Goal: Transaction & Acquisition: Purchase product/service

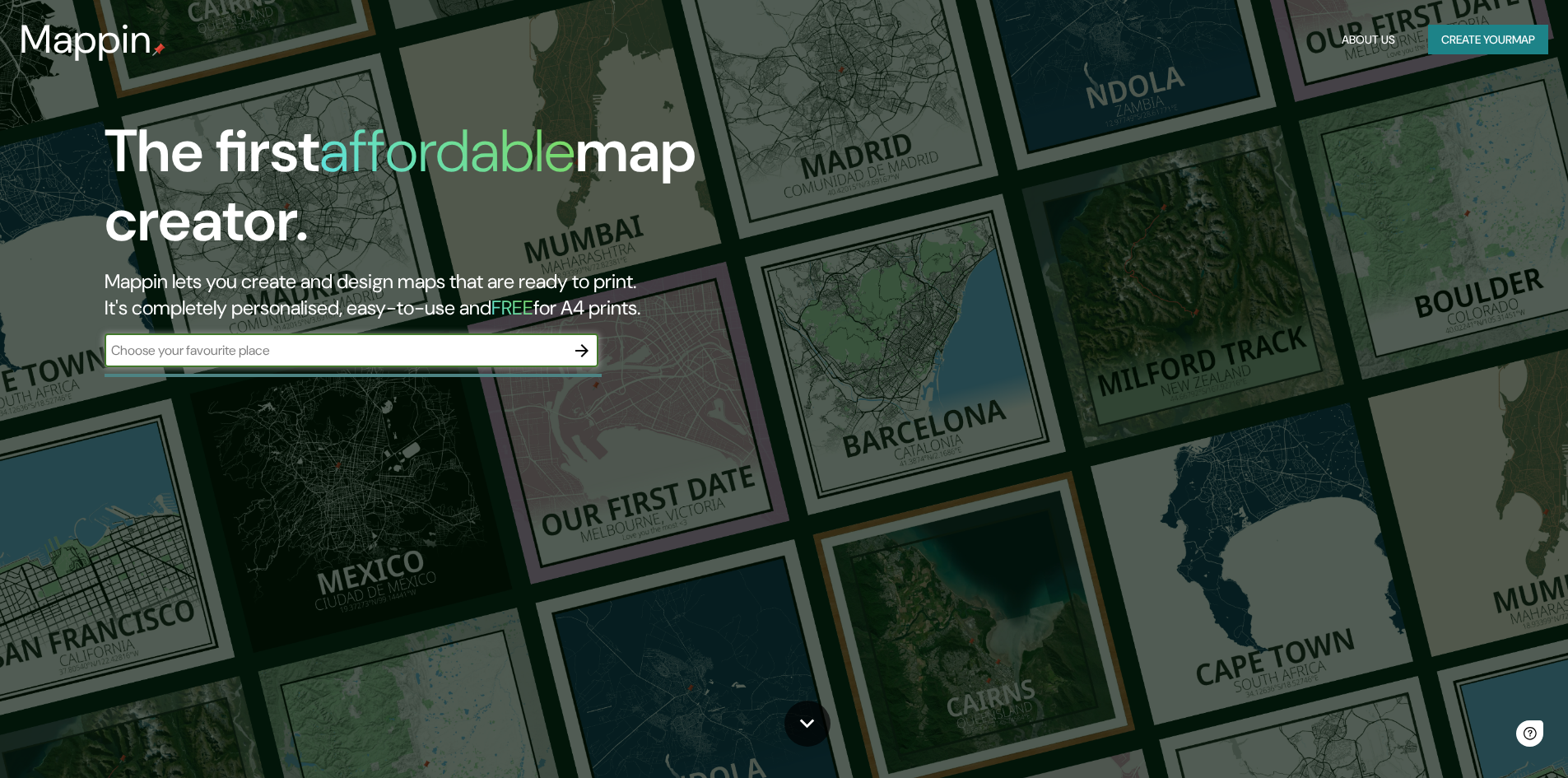
click at [350, 355] on input "text" at bounding box center [335, 350] width 461 height 19
click at [1469, 41] on button "Create your map" at bounding box center [1488, 40] width 120 height 30
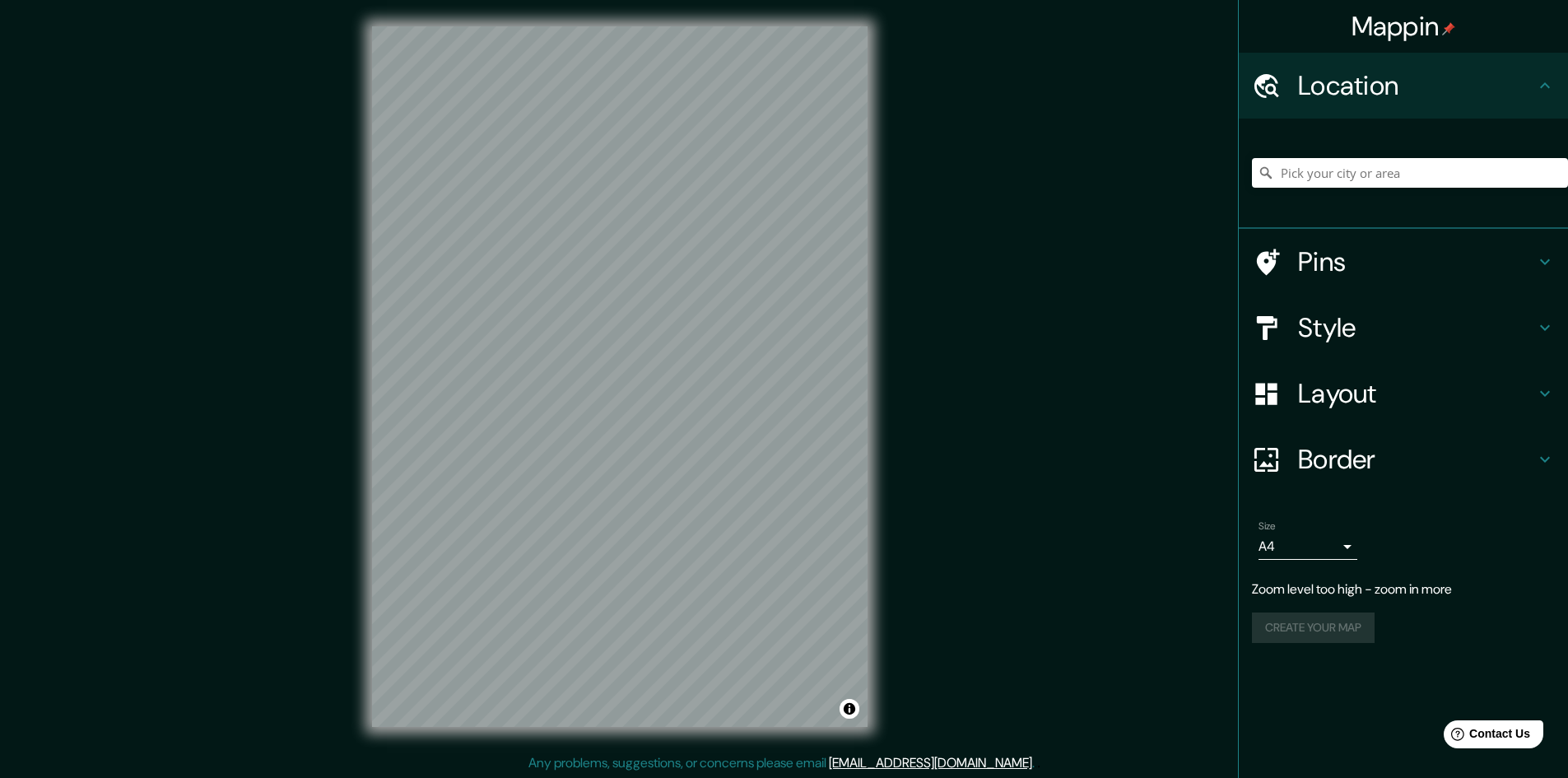
click at [961, 488] on div "Mappin Location Pins Style Layout Border Choose a border. Hint : you can make l…" at bounding box center [784, 389] width 1568 height 780
click at [590, 331] on div at bounding box center [596, 337] width 13 height 13
click at [1392, 261] on h4 "Pins" at bounding box center [1417, 262] width 237 height 33
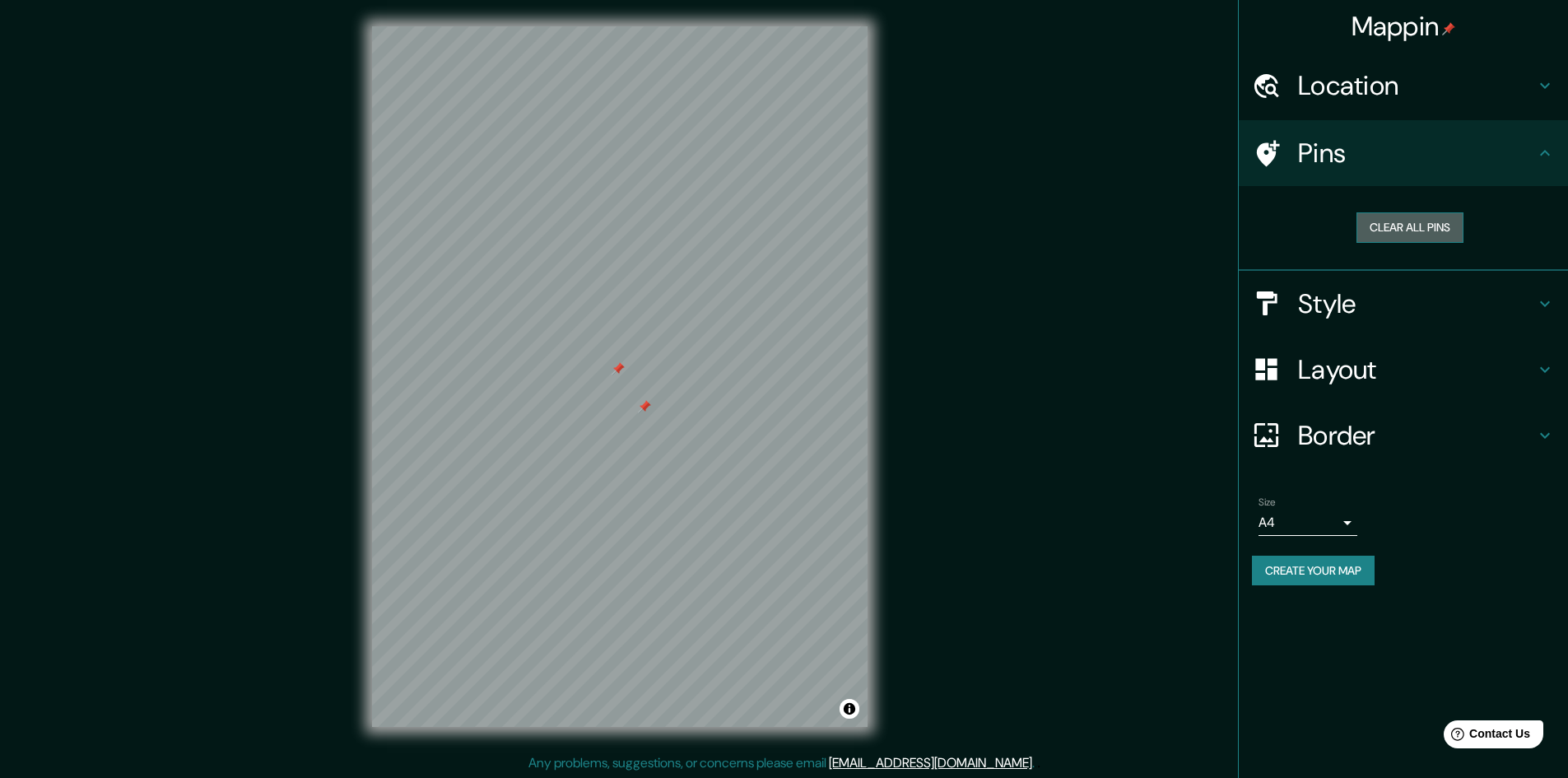
click at [1404, 230] on button "Clear all pins" at bounding box center [1410, 228] width 107 height 30
click at [1406, 301] on h4 "Style" at bounding box center [1417, 304] width 237 height 33
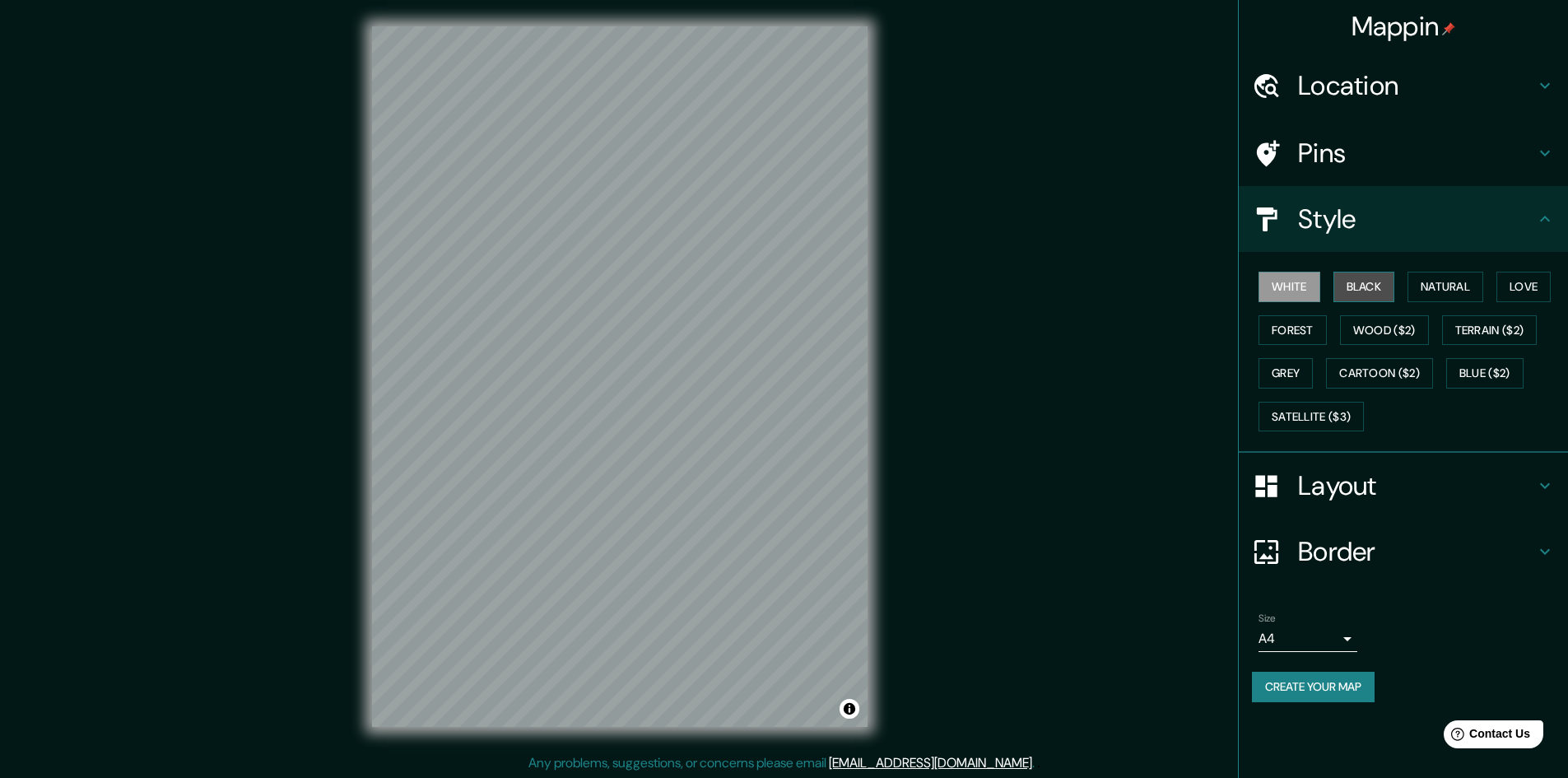
click at [1372, 289] on button "Black" at bounding box center [1364, 286] width 61 height 30
click at [1447, 282] on button "Natural" at bounding box center [1445, 286] width 76 height 30
click at [1520, 281] on button "Love" at bounding box center [1523, 286] width 54 height 30
click at [1502, 332] on button "Terrain ($2)" at bounding box center [1489, 330] width 95 height 30
click at [1415, 332] on button "Wood ($2)" at bounding box center [1384, 330] width 89 height 30
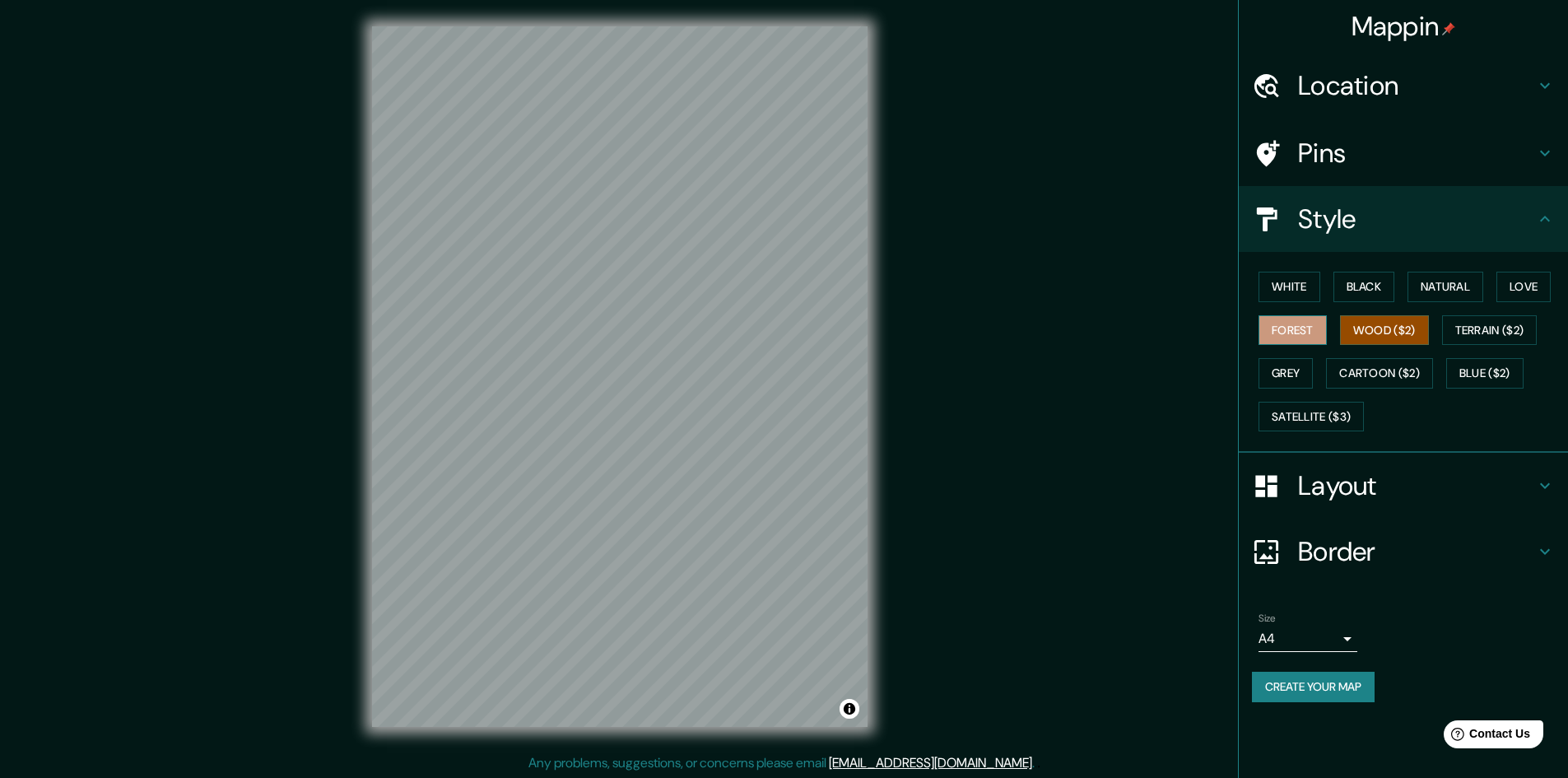
click at [1297, 344] on button "Forest" at bounding box center [1292, 330] width 68 height 30
click at [1295, 300] on button "White" at bounding box center [1289, 286] width 61 height 30
click at [1381, 293] on button "Black" at bounding box center [1364, 286] width 61 height 30
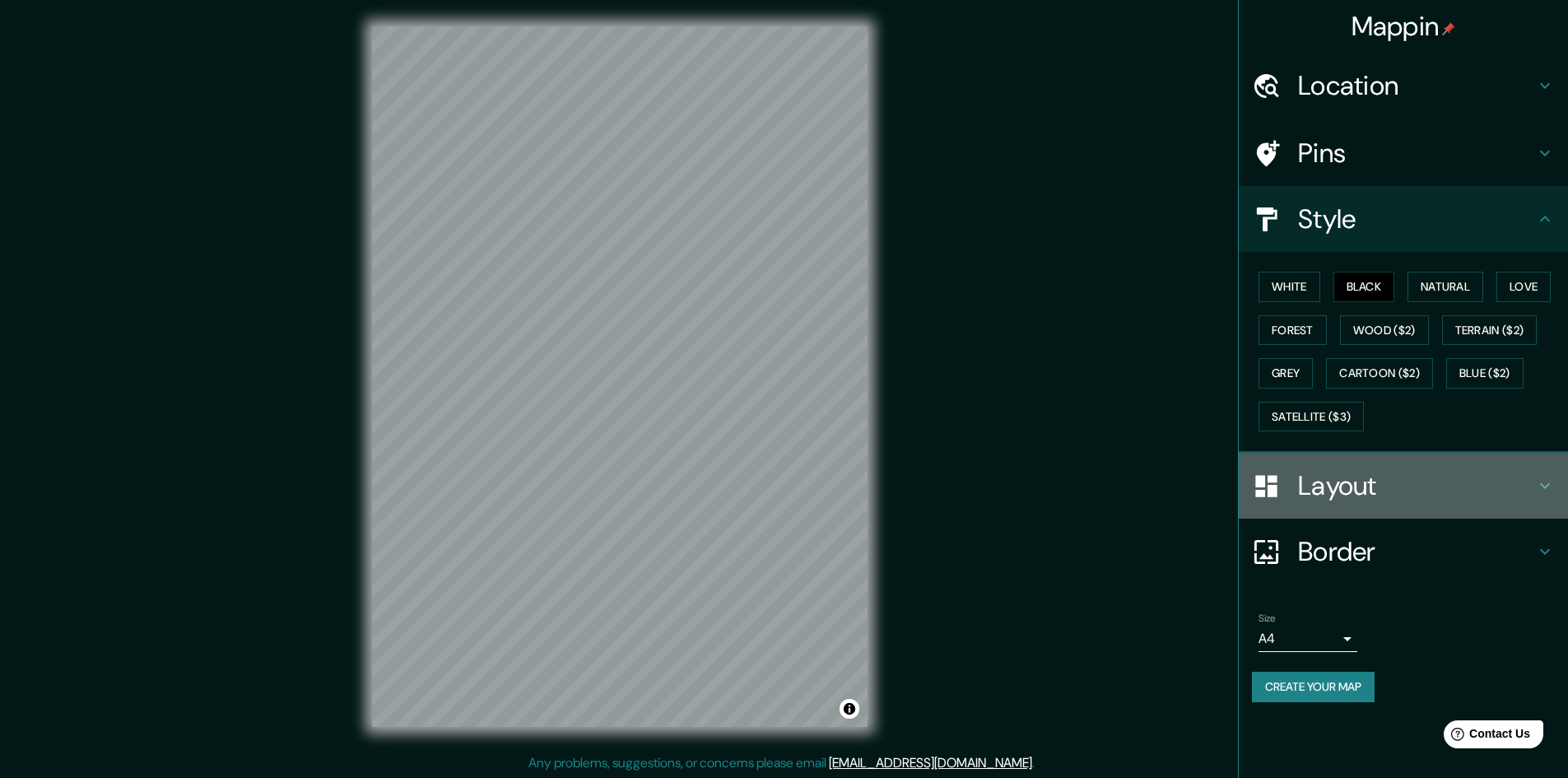
click at [1327, 486] on h4 "Layout" at bounding box center [1417, 485] width 237 height 33
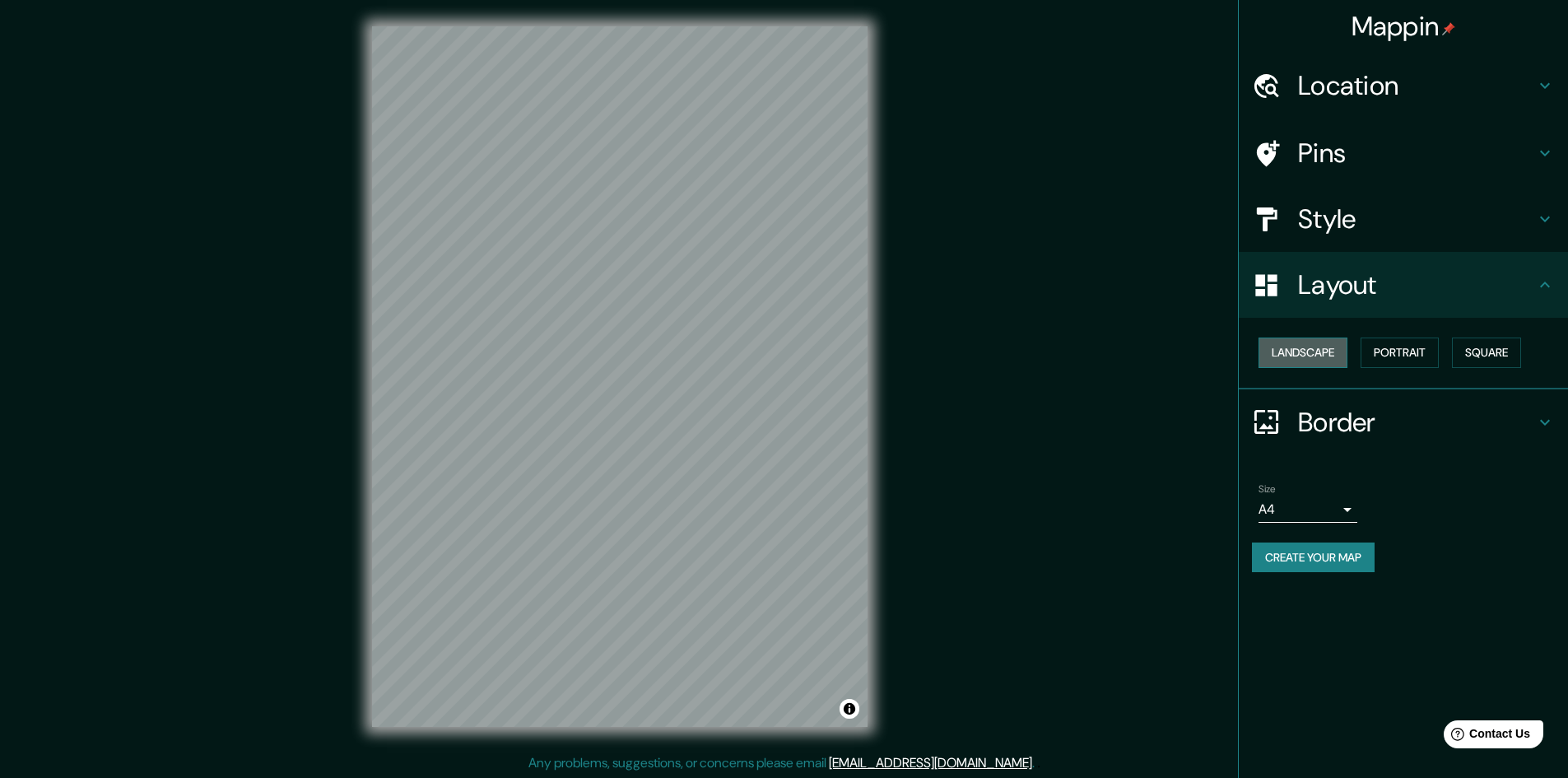
click at [1329, 352] on button "Landscape" at bounding box center [1302, 352] width 89 height 30
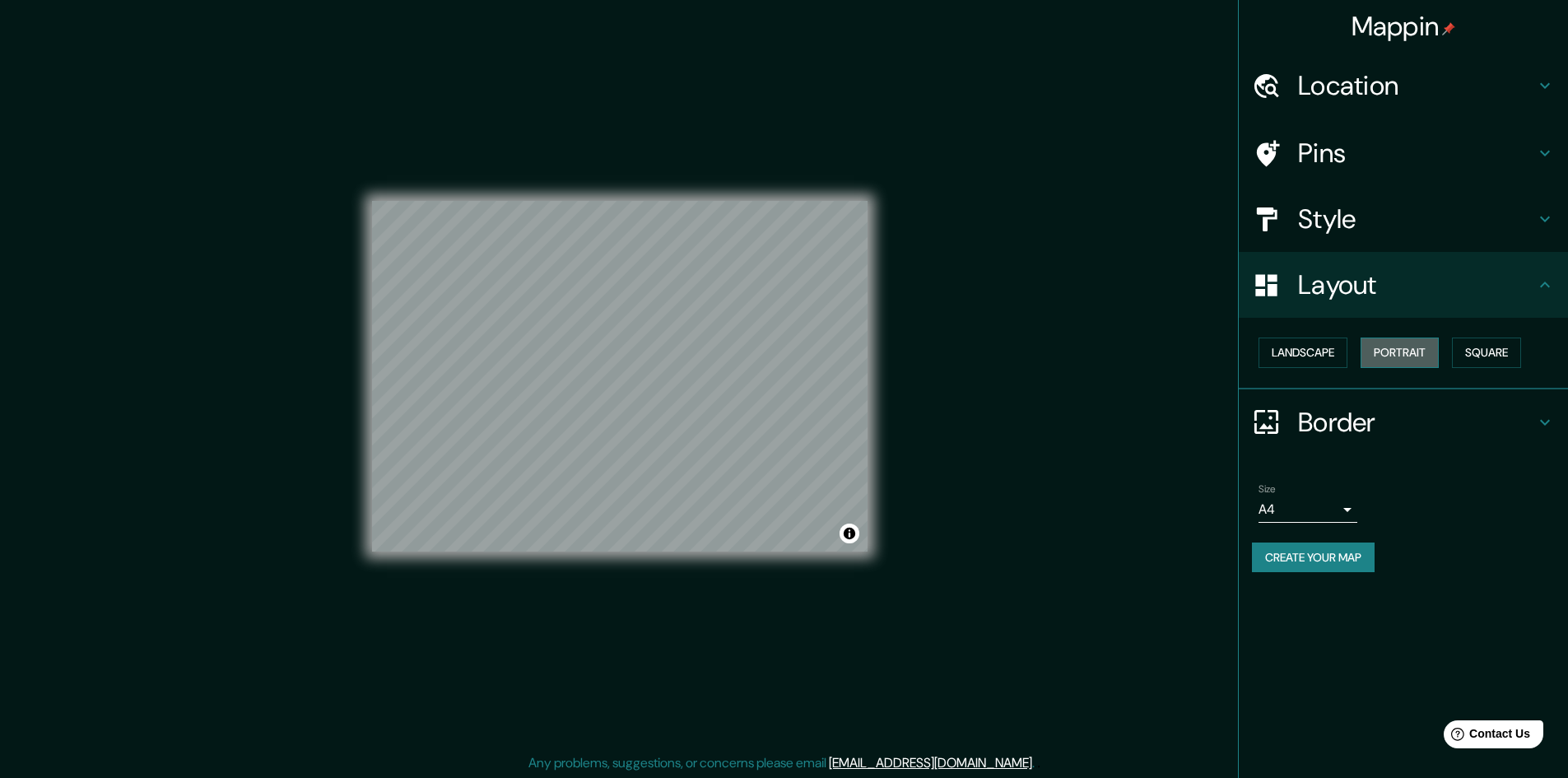
click at [1410, 358] on button "Portrait" at bounding box center [1399, 352] width 78 height 30
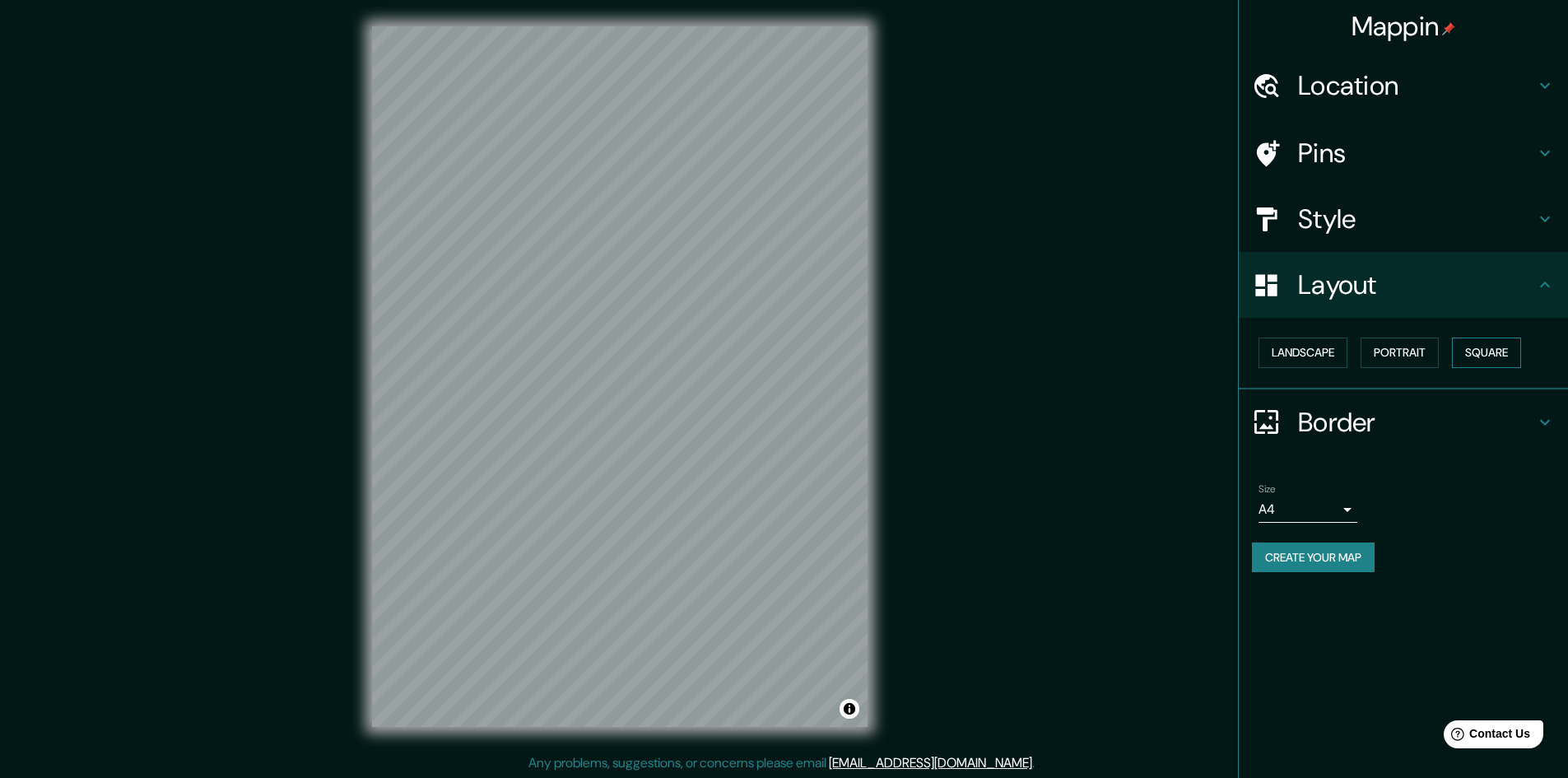
click at [1504, 353] on button "Square" at bounding box center [1487, 352] width 69 height 30
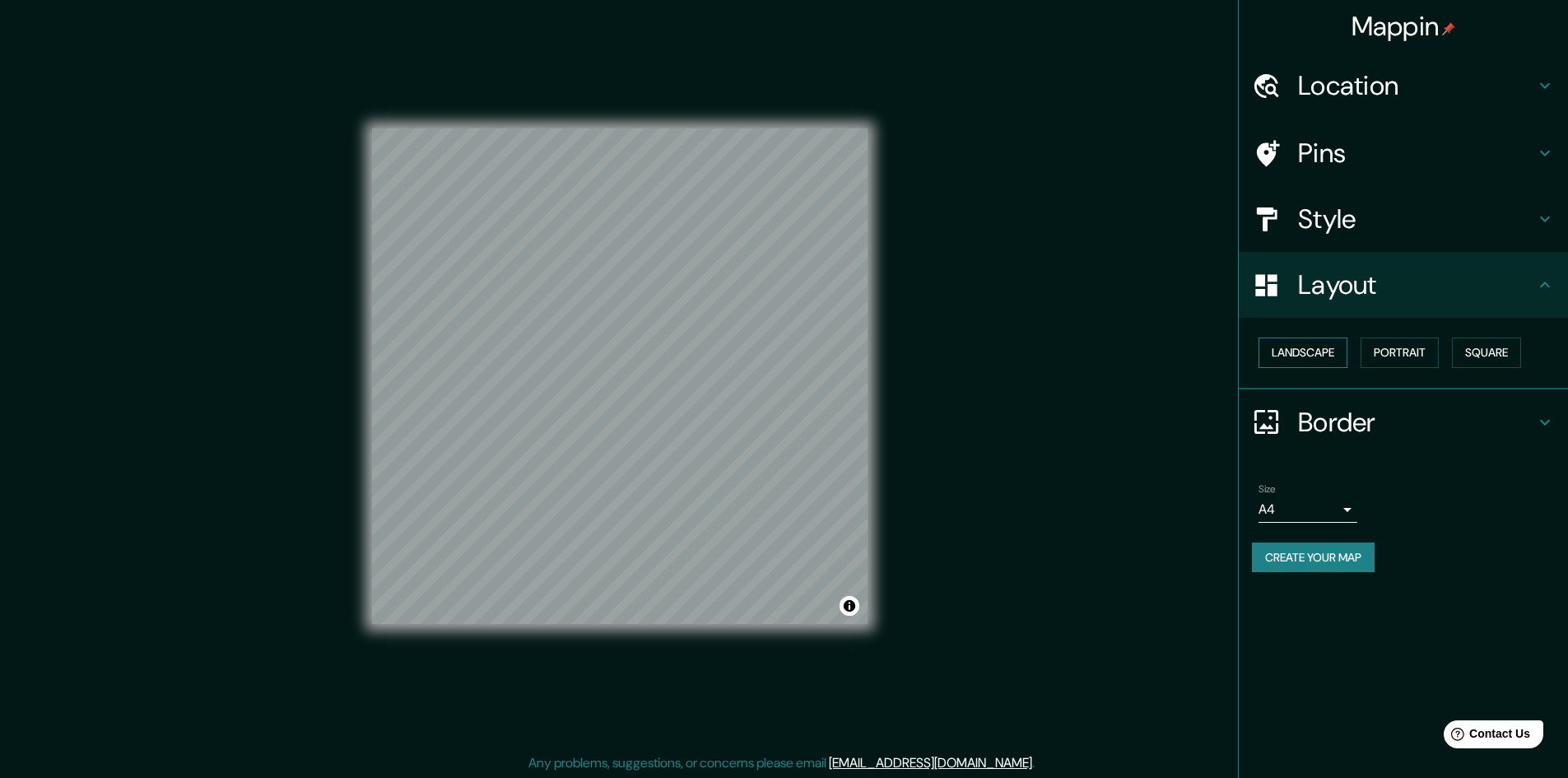
click at [1339, 350] on button "Landscape" at bounding box center [1302, 352] width 89 height 30
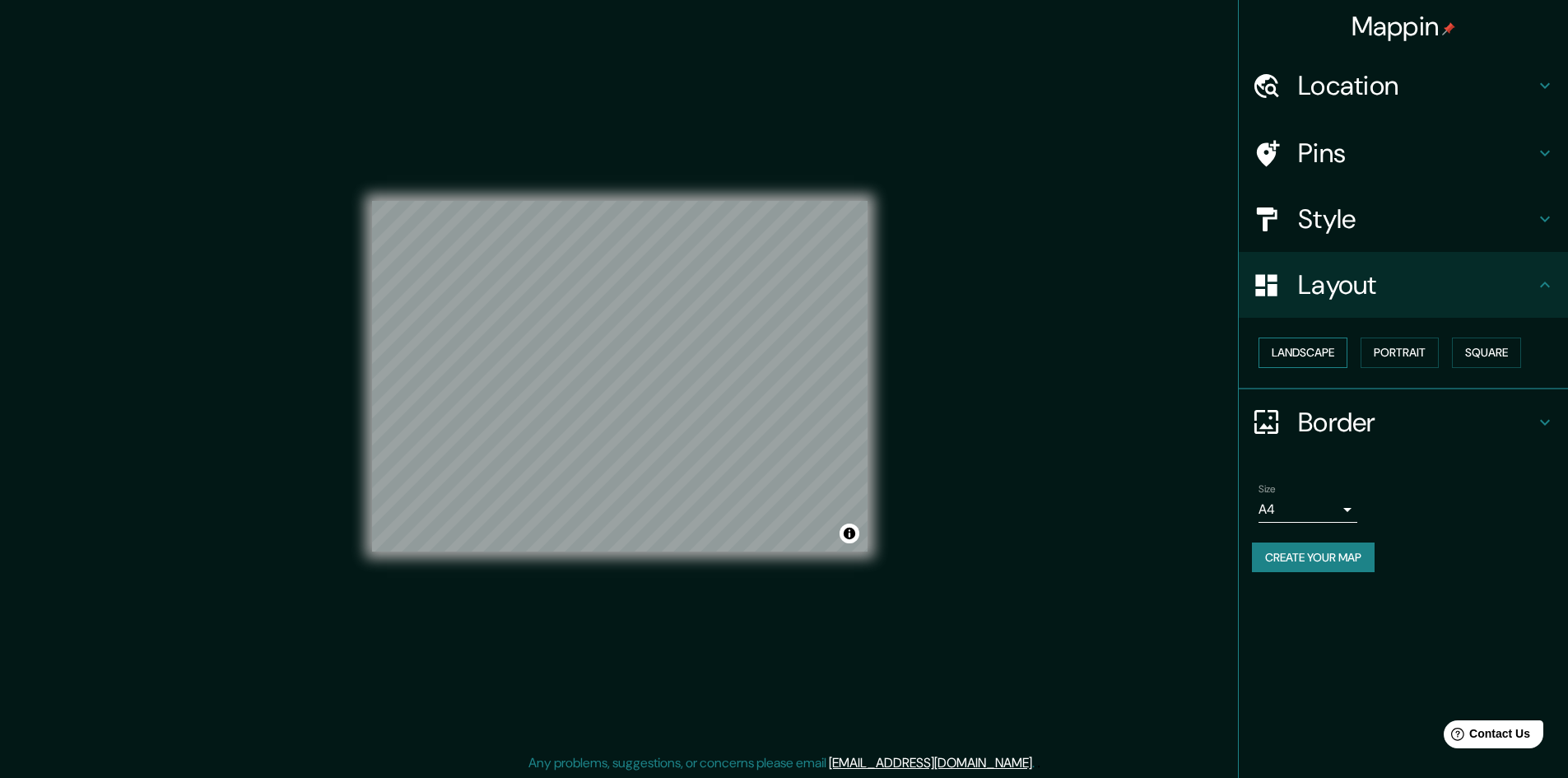
click at [1332, 348] on button "Landscape" at bounding box center [1302, 352] width 89 height 30
click at [1421, 350] on button "Portrait" at bounding box center [1399, 352] width 78 height 30
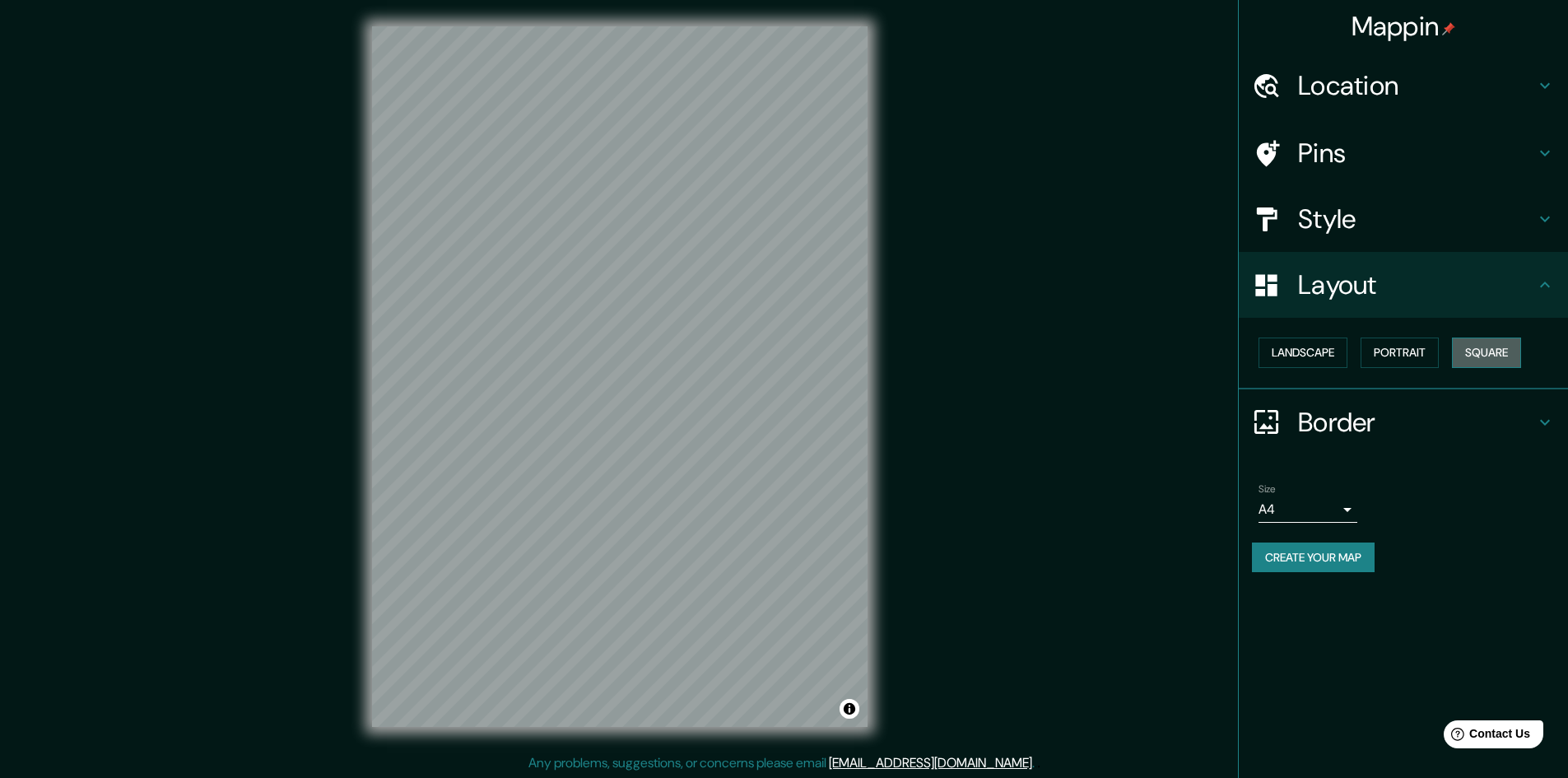
click at [1487, 348] on button "Square" at bounding box center [1487, 352] width 69 height 30
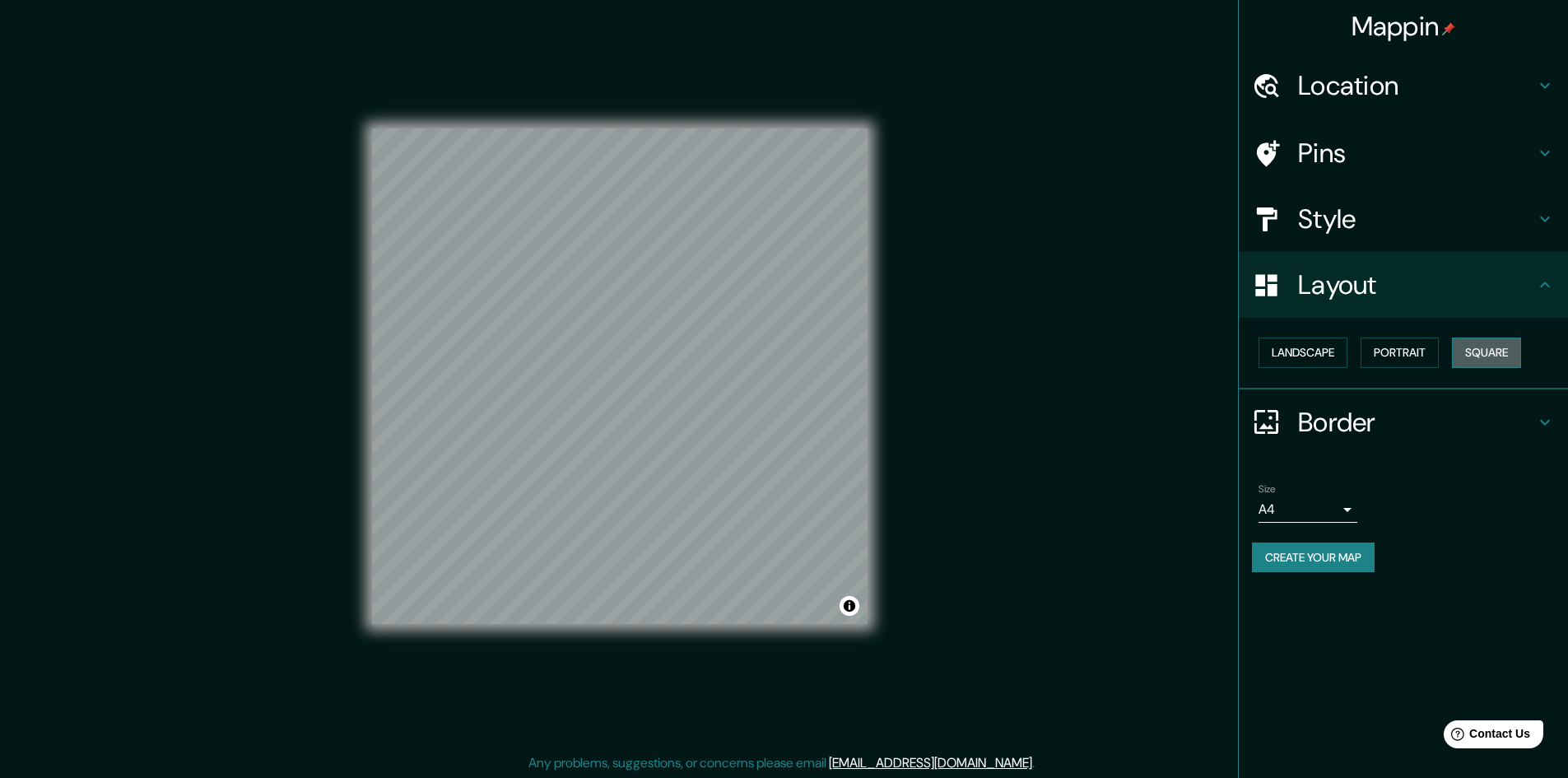
click at [1487, 348] on button "Square" at bounding box center [1487, 352] width 69 height 30
click at [1428, 363] on button "Portrait" at bounding box center [1399, 352] width 78 height 30
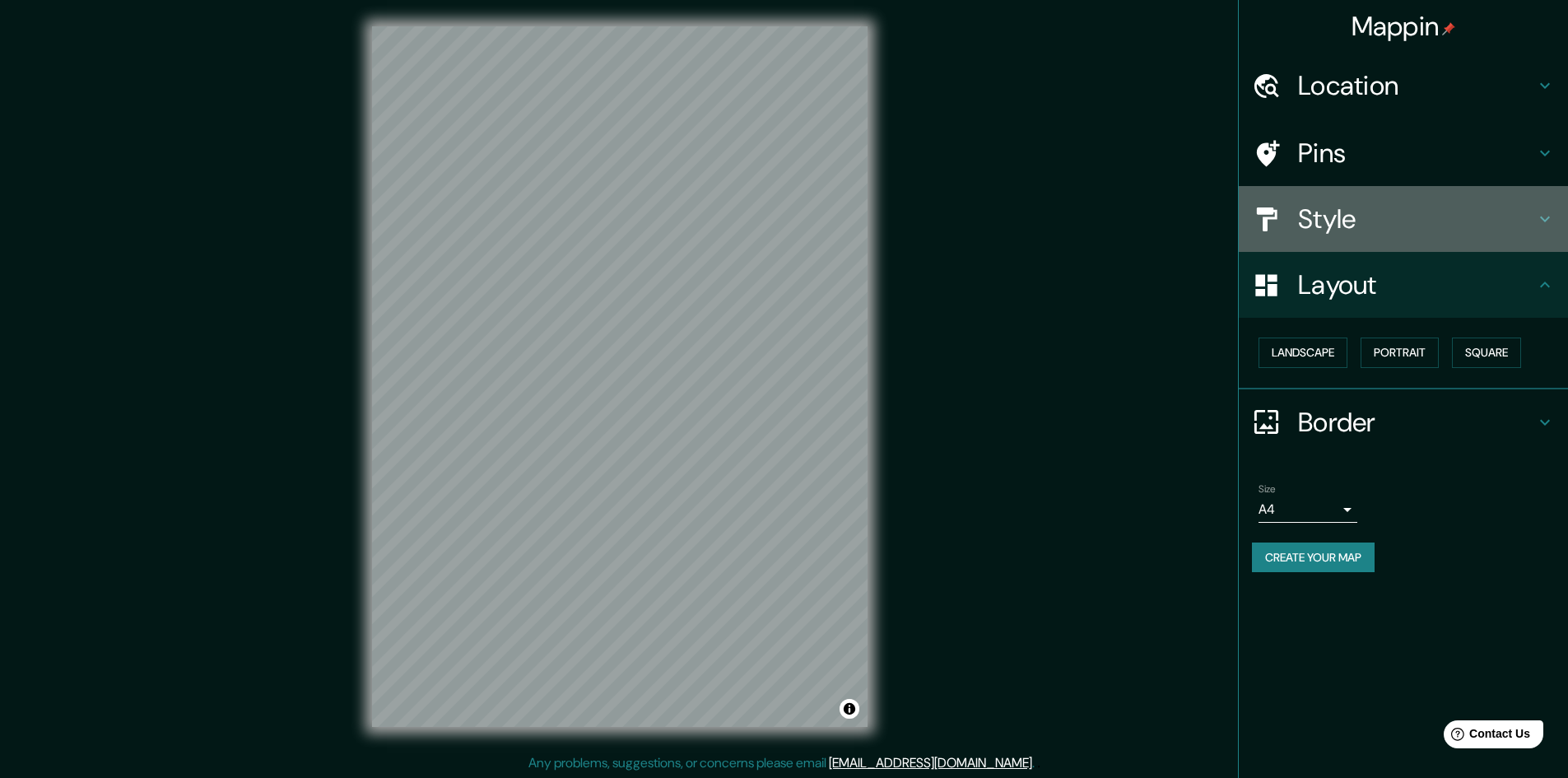
click at [1351, 234] on h4 "Style" at bounding box center [1417, 219] width 237 height 33
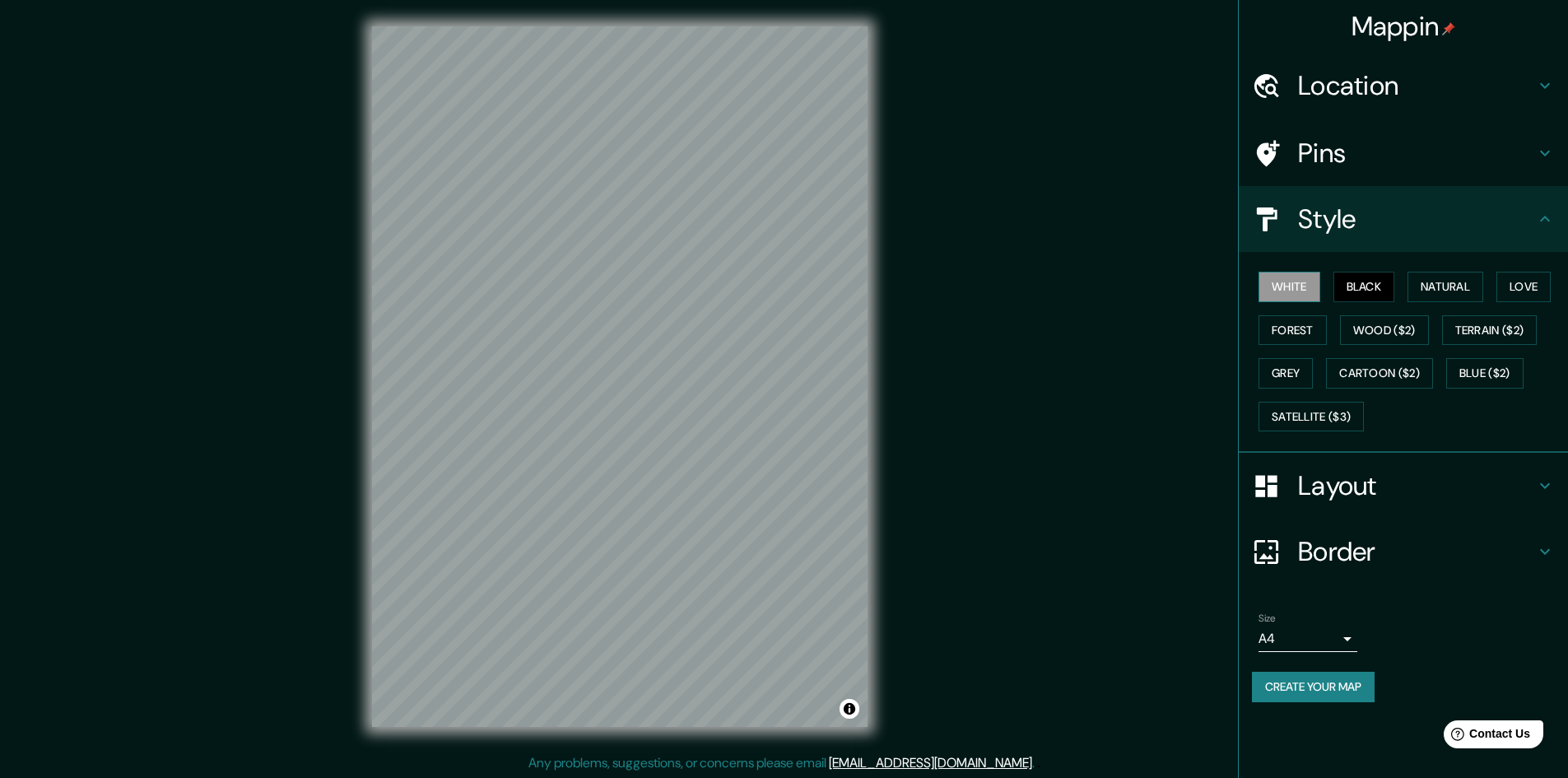
click at [1290, 290] on button "White" at bounding box center [1289, 286] width 61 height 30
click at [1444, 280] on button "Natural" at bounding box center [1445, 286] width 76 height 30
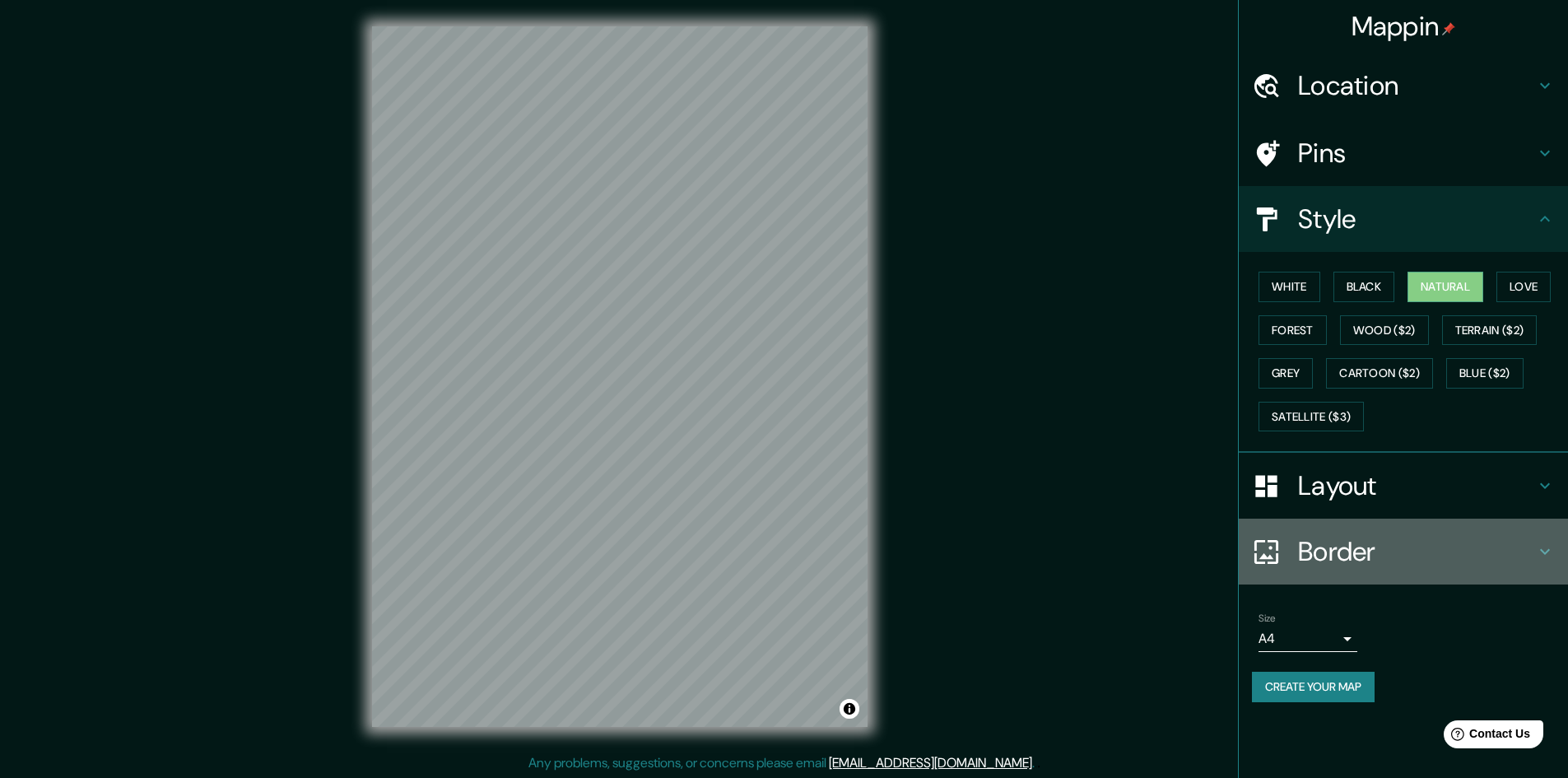
click at [1419, 536] on div "Border" at bounding box center [1403, 552] width 330 height 66
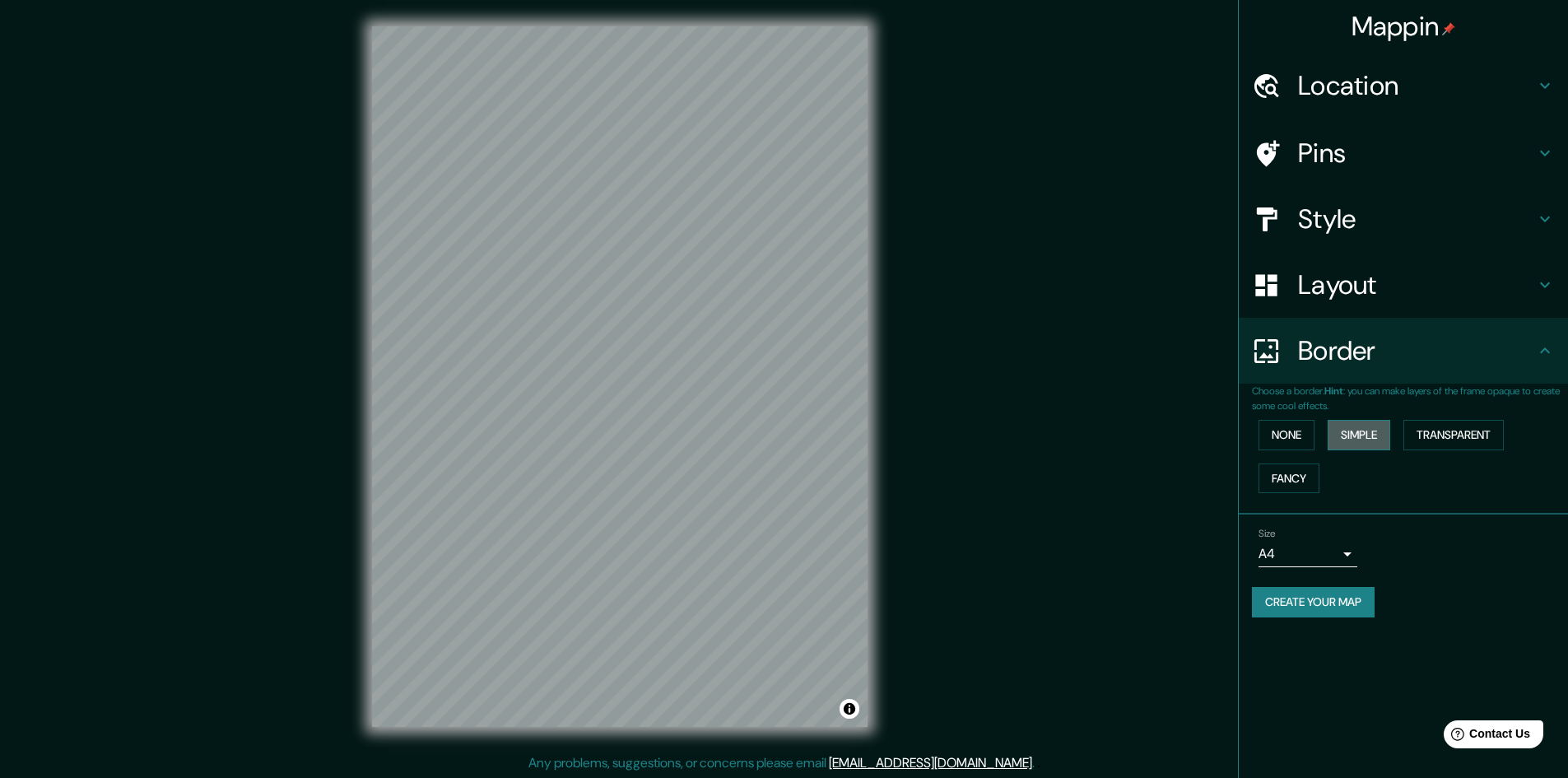
click at [1345, 434] on button "Simple" at bounding box center [1359, 434] width 62 height 30
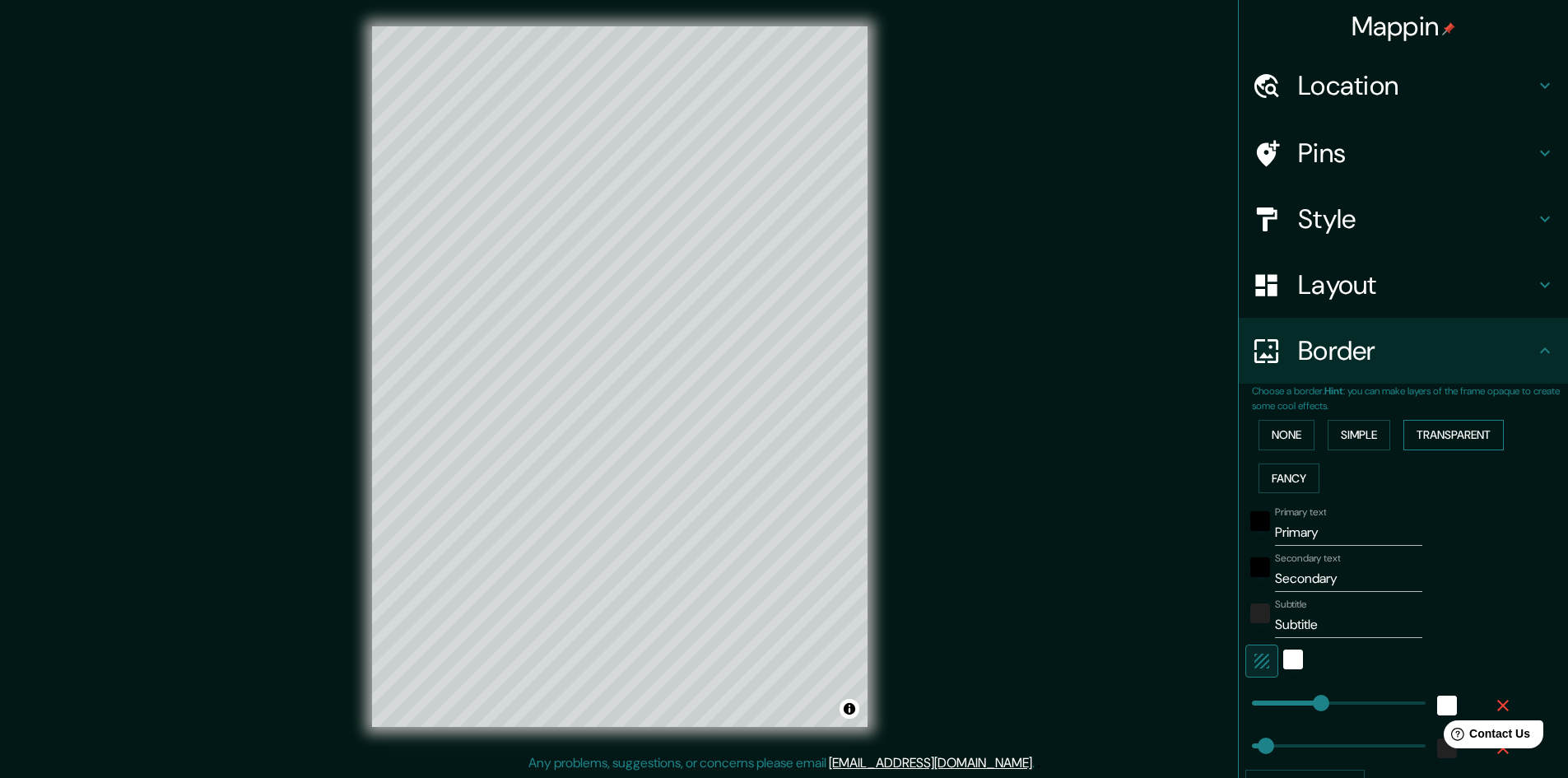
click at [1445, 439] on button "Transparent" at bounding box center [1454, 434] width 100 height 30
click at [1288, 441] on button "None" at bounding box center [1286, 434] width 56 height 30
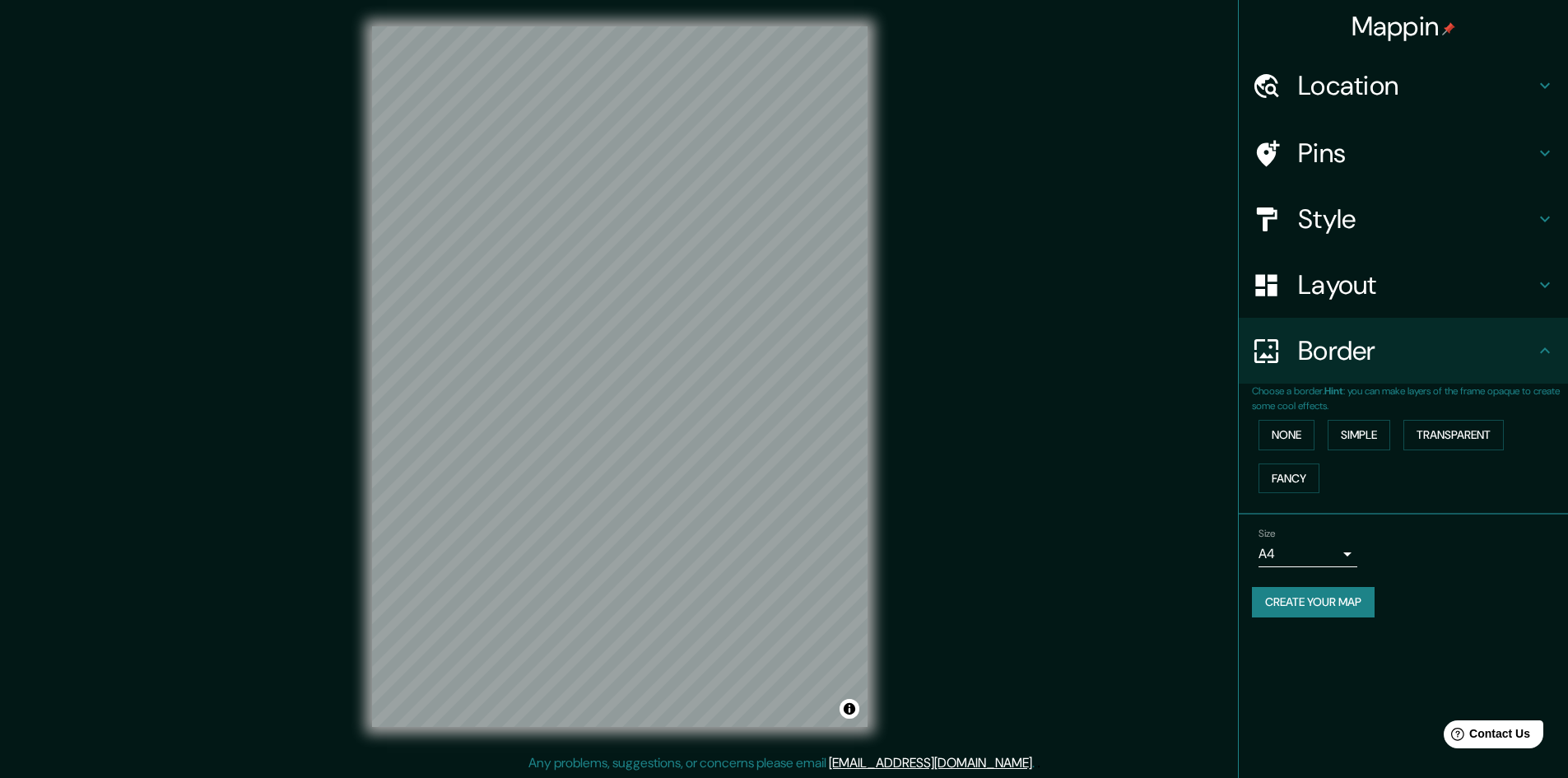
click at [1410, 360] on h4 "Border" at bounding box center [1417, 350] width 237 height 33
click at [1354, 95] on h4 "Location" at bounding box center [1417, 86] width 237 height 33
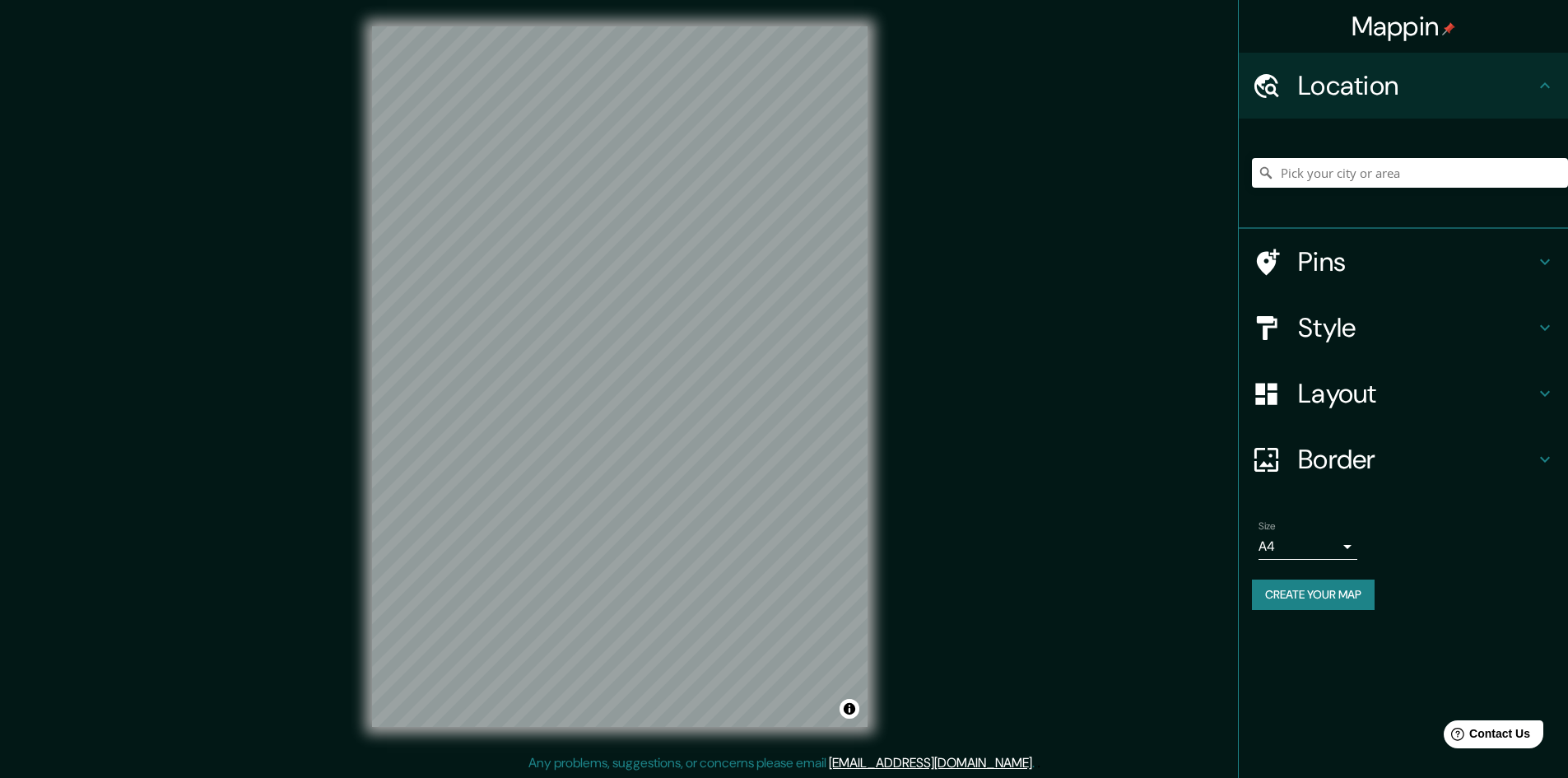
click at [1395, 264] on h4 "Pins" at bounding box center [1417, 262] width 237 height 33
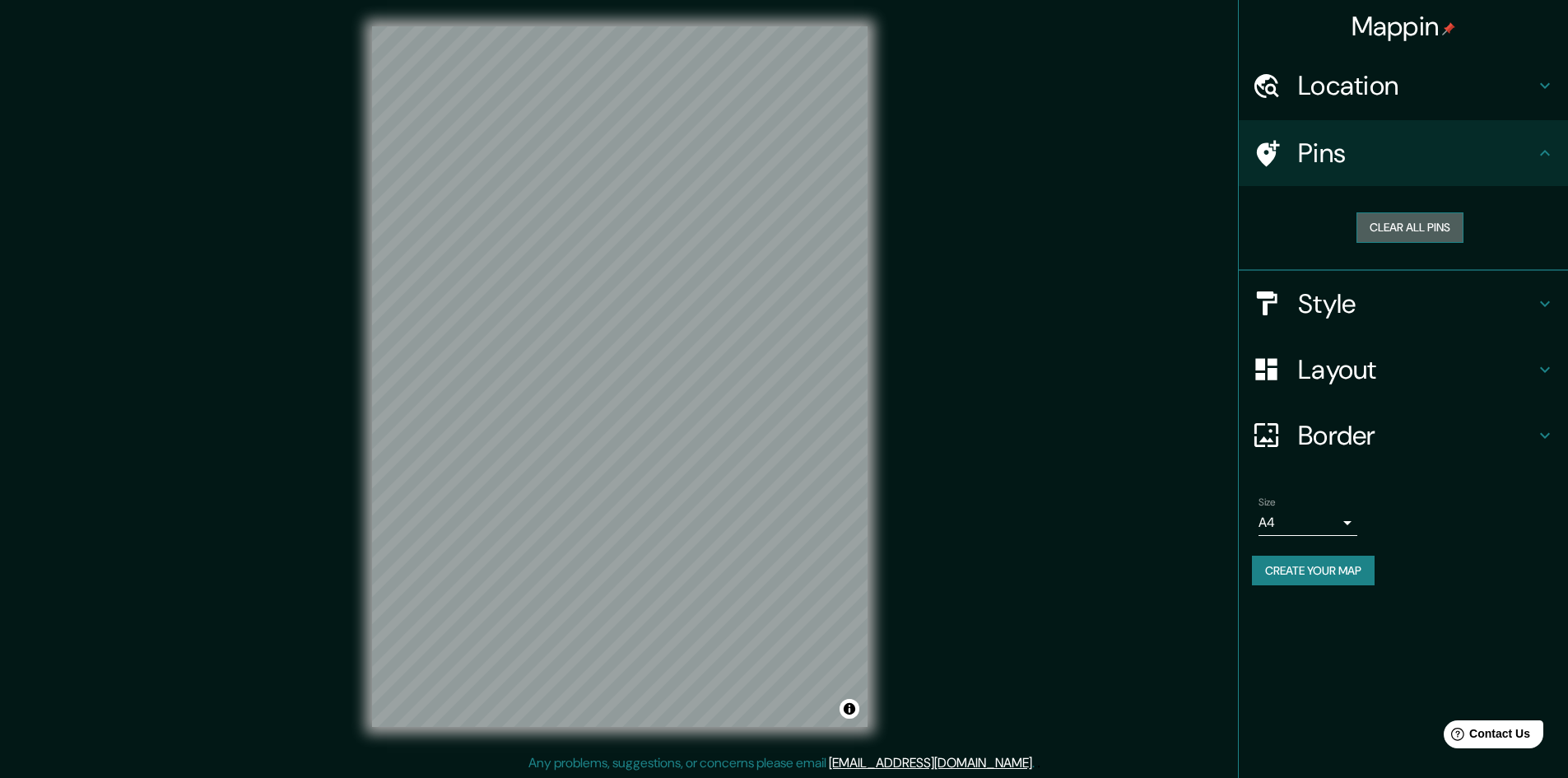
click at [1389, 225] on button "Clear all pins" at bounding box center [1410, 228] width 107 height 30
click at [1401, 218] on button "Clear all pins" at bounding box center [1410, 228] width 107 height 30
click at [1388, 221] on button "Clear all pins" at bounding box center [1410, 228] width 107 height 30
drag, startPoint x: 1301, startPoint y: 200, endPoint x: 1298, endPoint y: 173, distance: 27.2
click at [1301, 196] on div "Clear all pins" at bounding box center [1403, 228] width 330 height 85
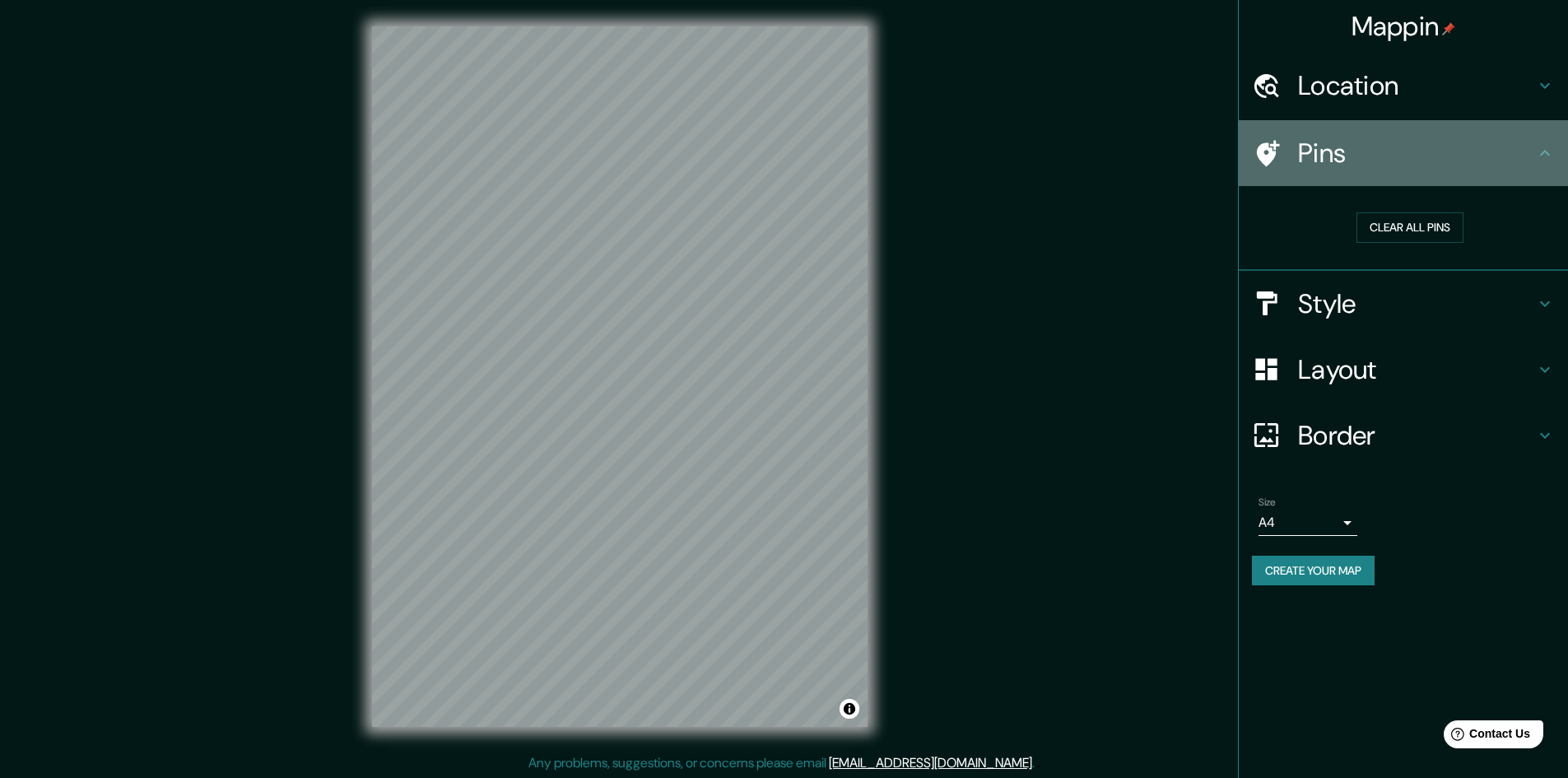
click at [1298, 173] on div "Pins" at bounding box center [1403, 153] width 330 height 66
click at [1298, 167] on h4 "Pins" at bounding box center [1417, 153] width 237 height 33
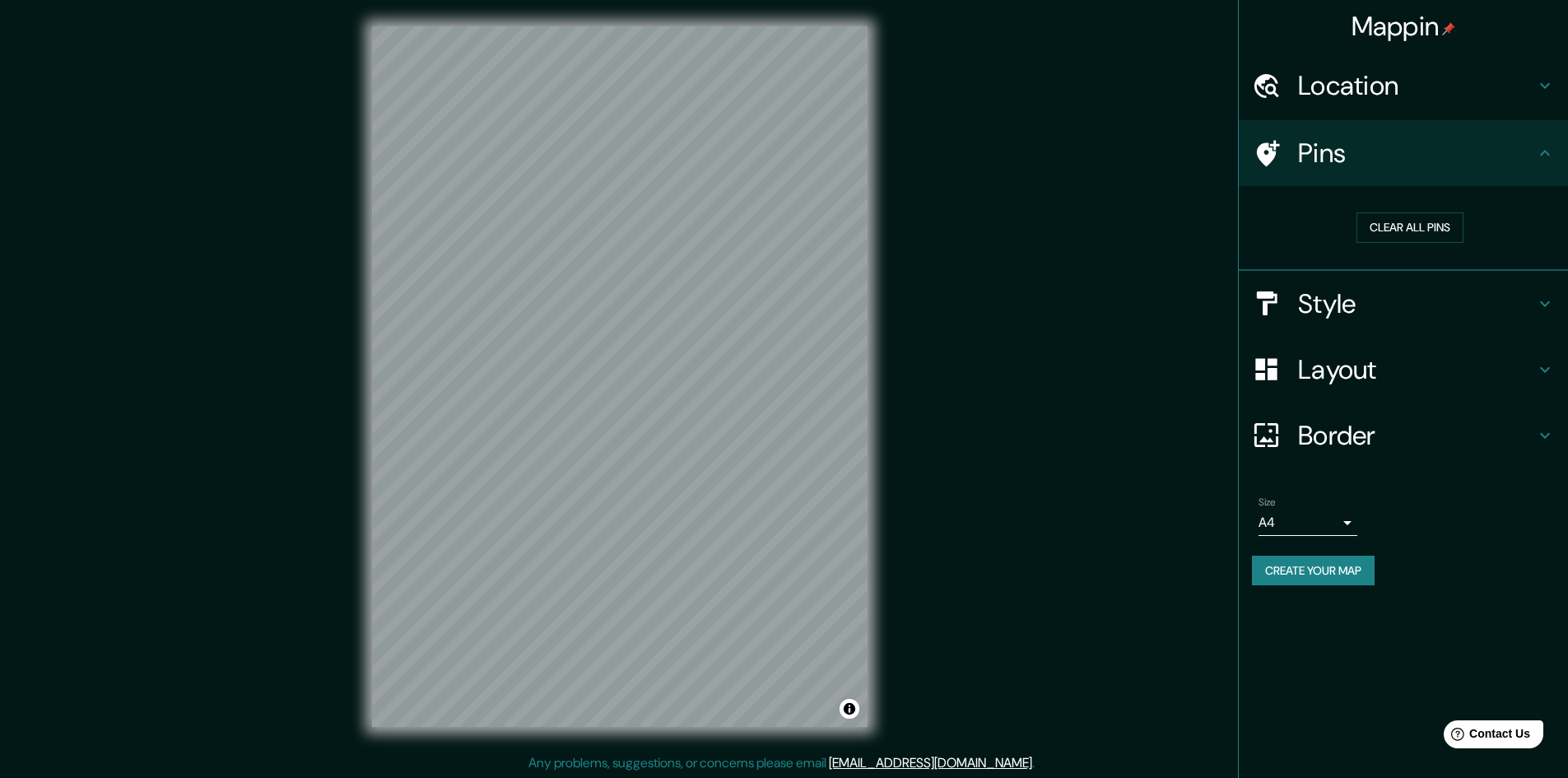
click at [1535, 150] on icon at bounding box center [1545, 153] width 20 height 20
click at [1550, 164] on div "Pins" at bounding box center [1403, 153] width 330 height 66
click at [1546, 160] on icon at bounding box center [1545, 153] width 20 height 20
click at [1406, 215] on button "Clear all pins" at bounding box center [1410, 228] width 107 height 30
click at [368, 334] on div "© Mapbox © OpenStreetMap Improve this map" at bounding box center [620, 376] width 548 height 754
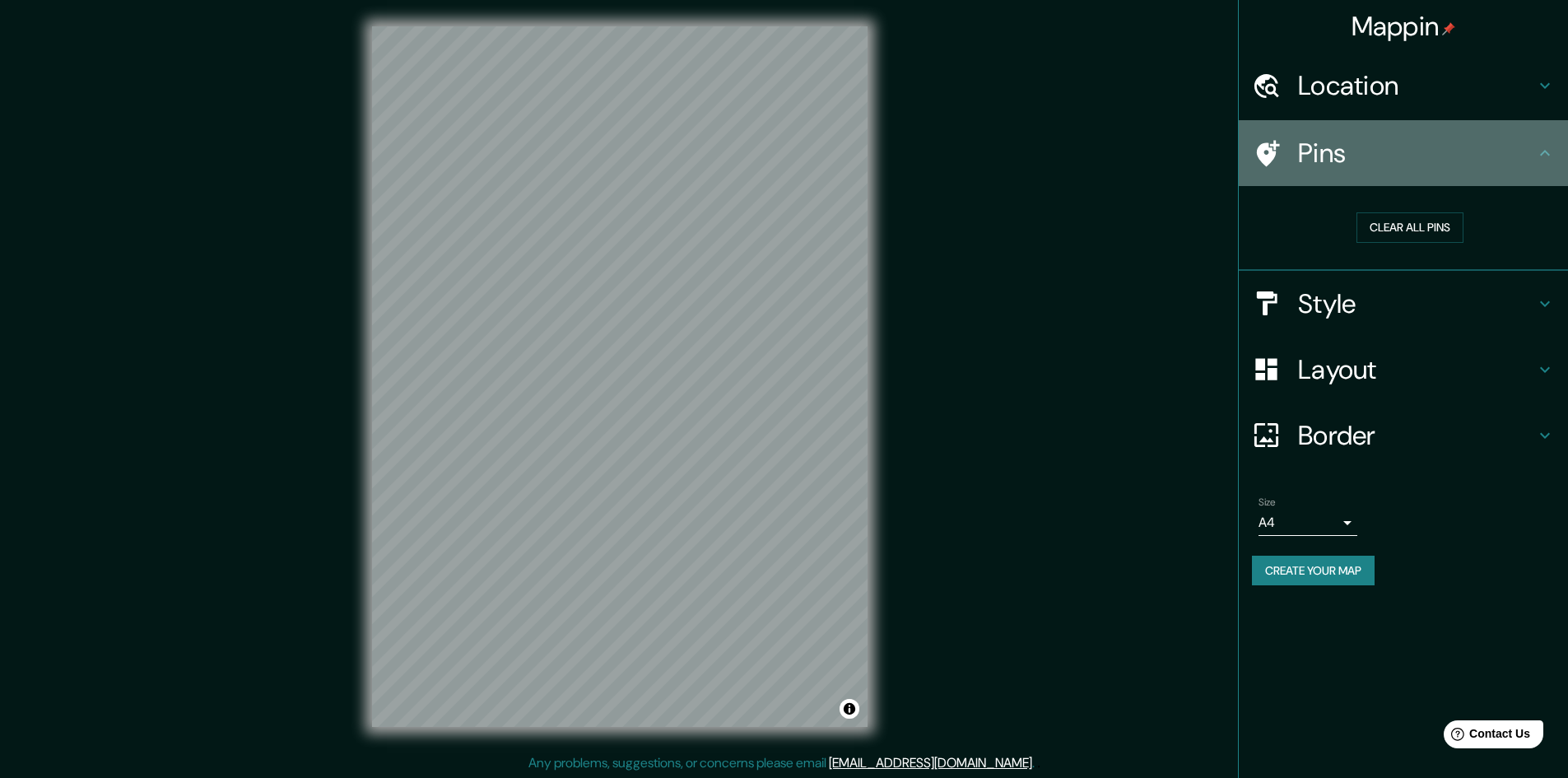
click at [1323, 146] on h4 "Pins" at bounding box center [1417, 153] width 237 height 33
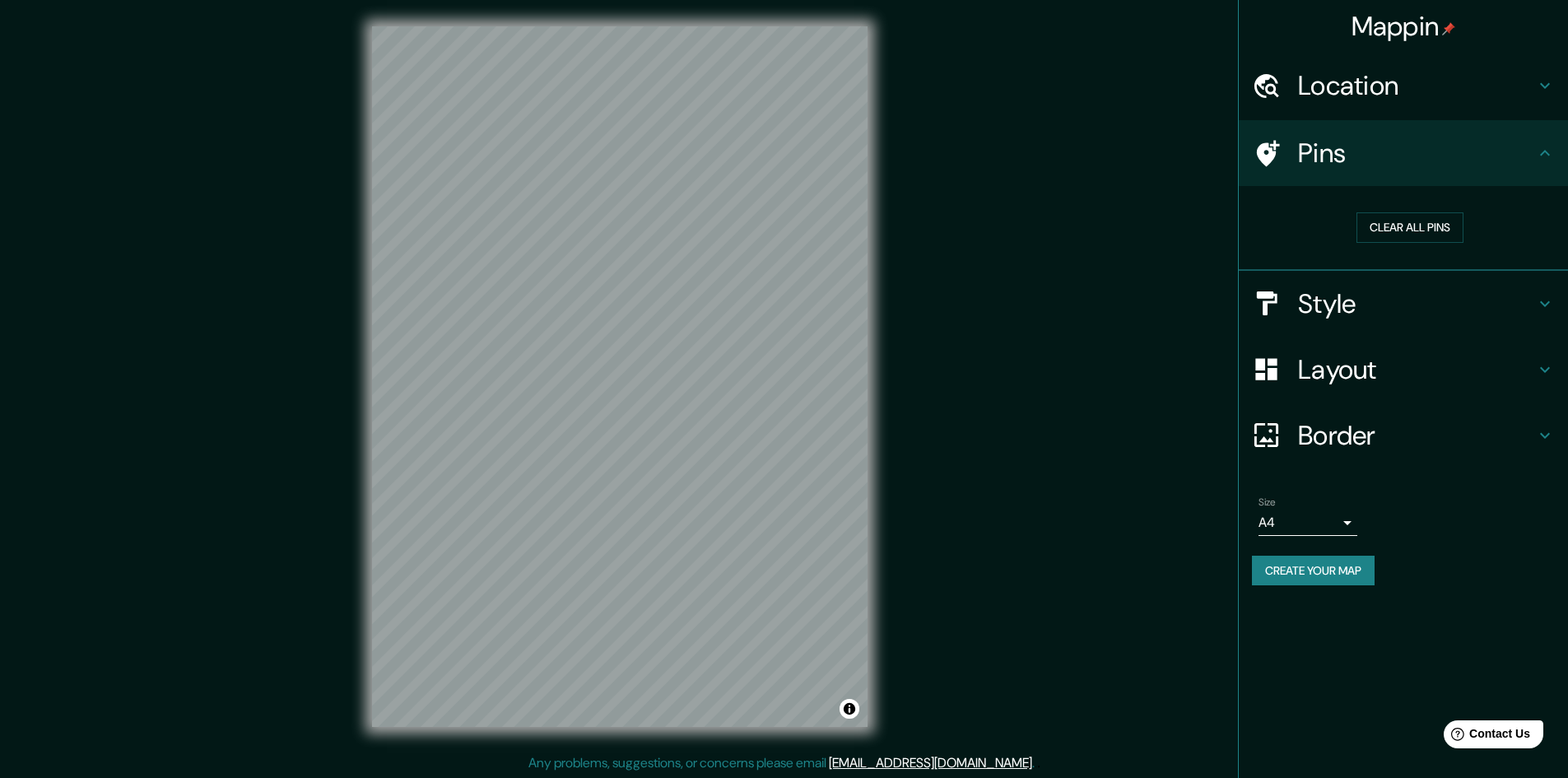
click at [1345, 82] on h4 "Location" at bounding box center [1417, 86] width 237 height 33
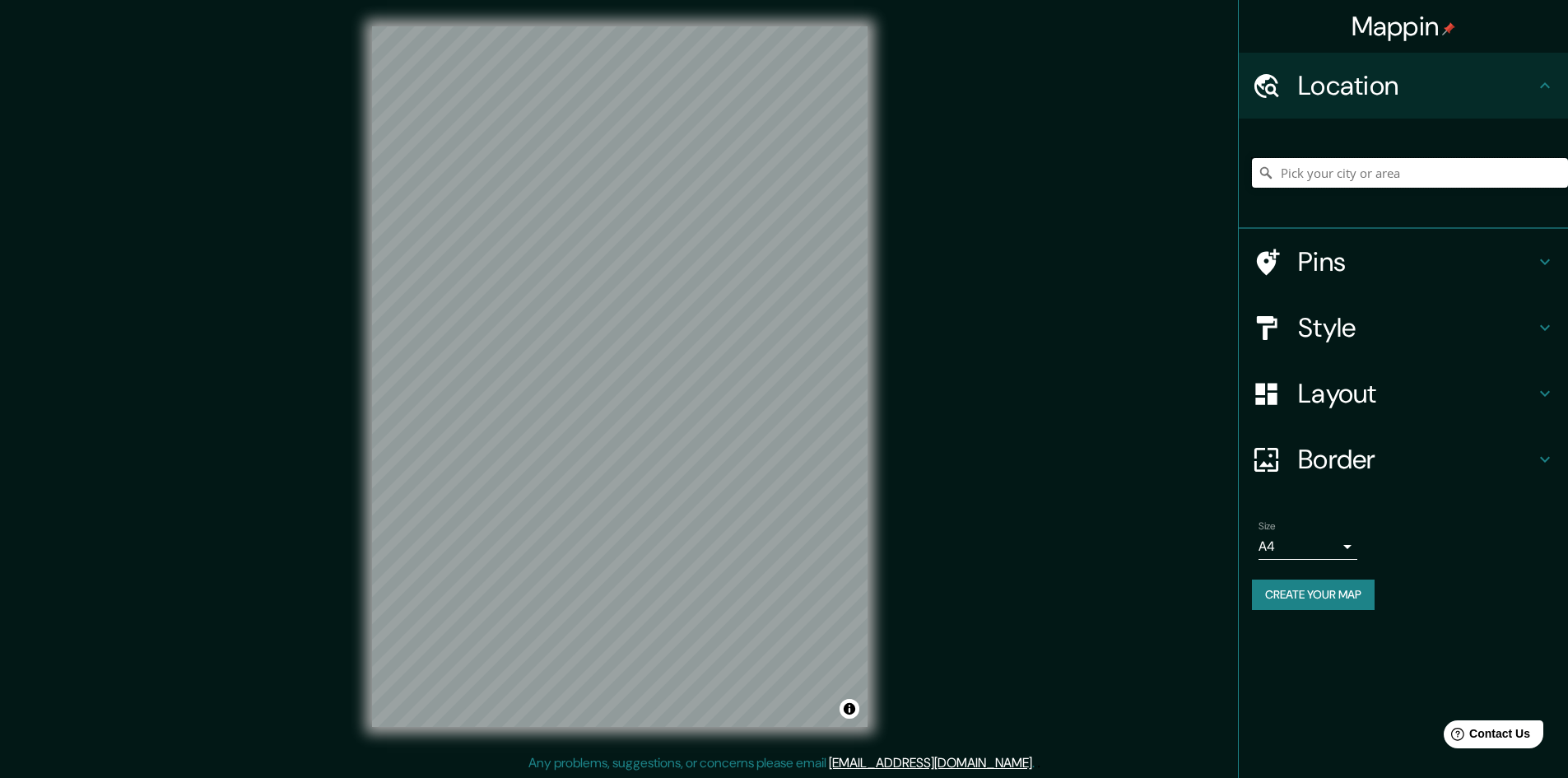
click at [1341, 168] on input "Pick your city or area" at bounding box center [1409, 173] width 316 height 29
click at [1370, 282] on div "Pins" at bounding box center [1403, 262] width 330 height 66
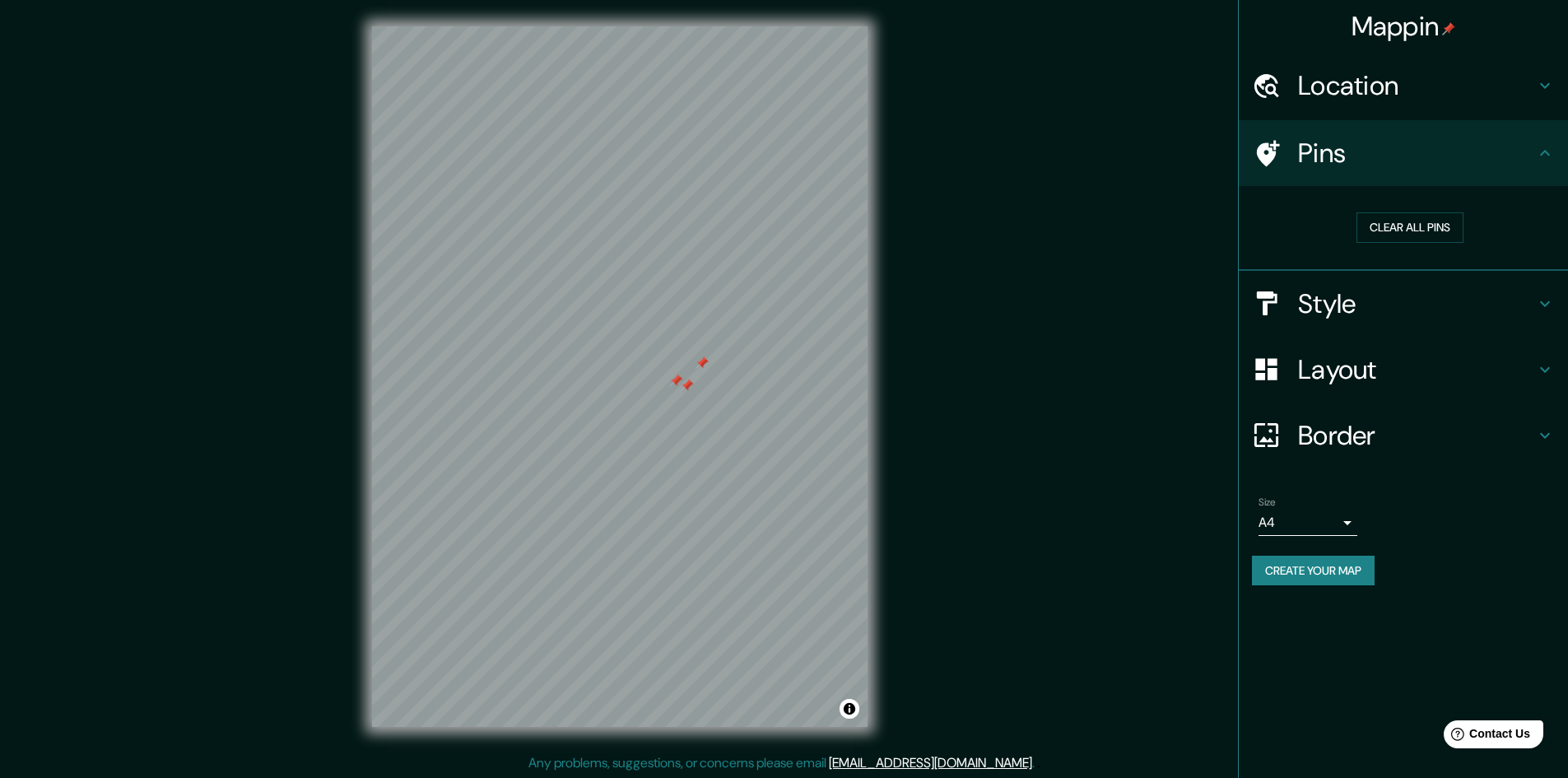
drag, startPoint x: 614, startPoint y: 338, endPoint x: 688, endPoint y: 379, distance: 84.6
click at [682, 379] on div at bounding box center [675, 380] width 13 height 13
